Goal: Navigation & Orientation: Go to known website

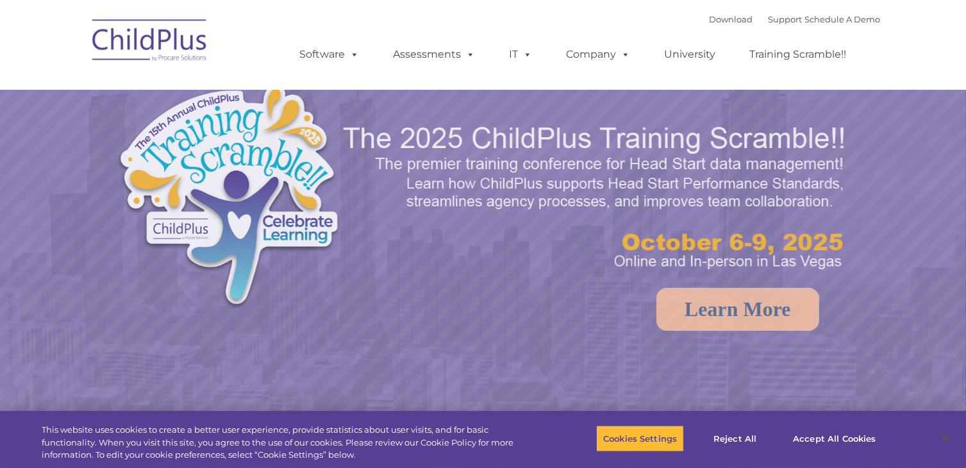
select select "MEDIUM"
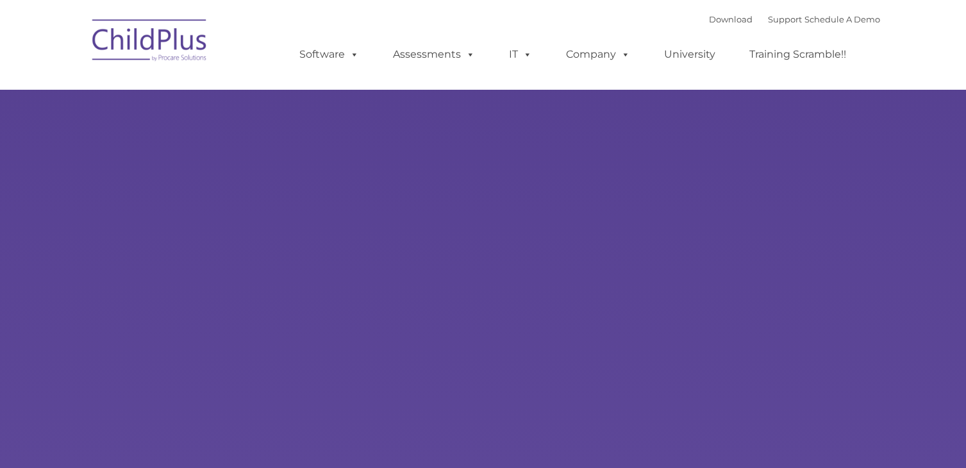
type input ""
select select "MEDIUM"
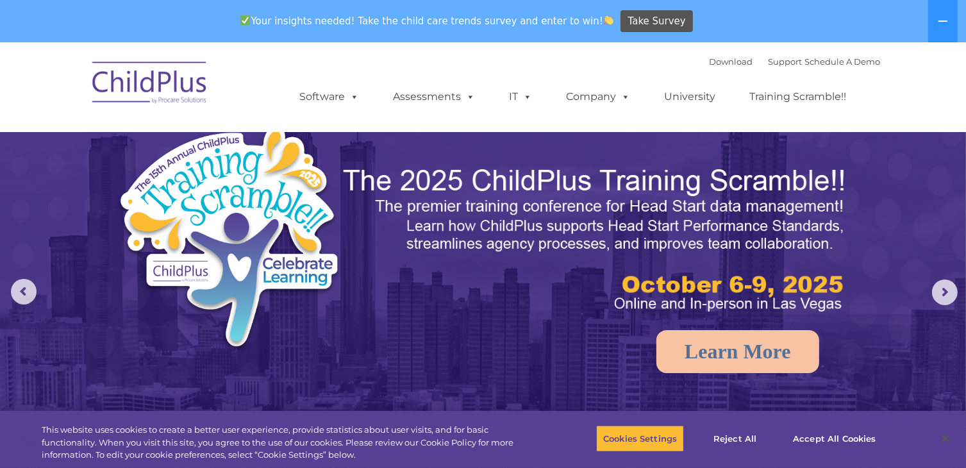
click at [167, 80] on img at bounding box center [150, 85] width 128 height 64
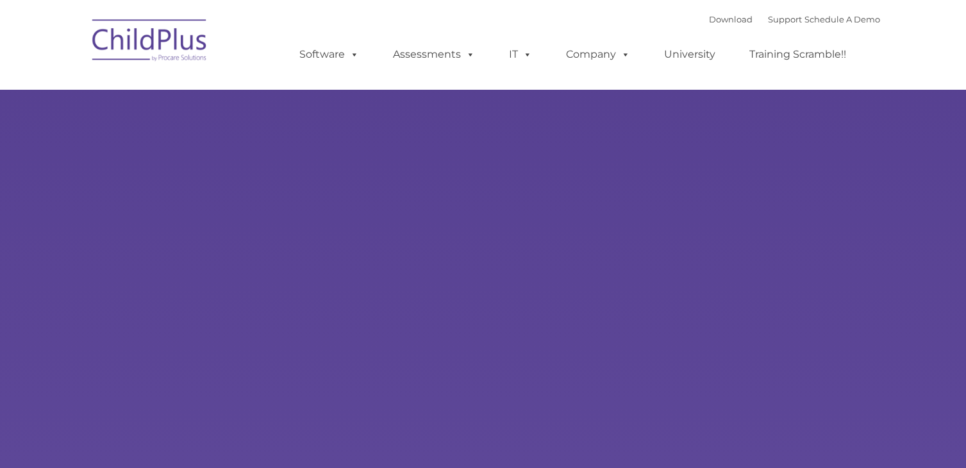
select select "MEDIUM"
